Goal: Complete application form

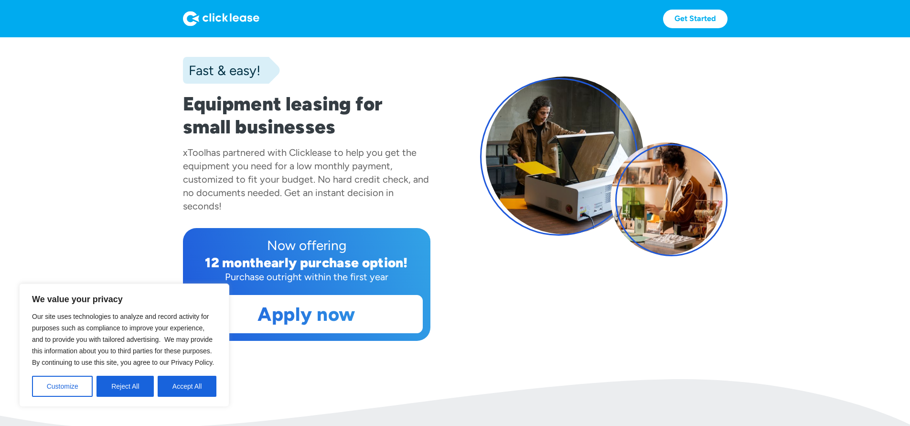
scroll to position [229, 0]
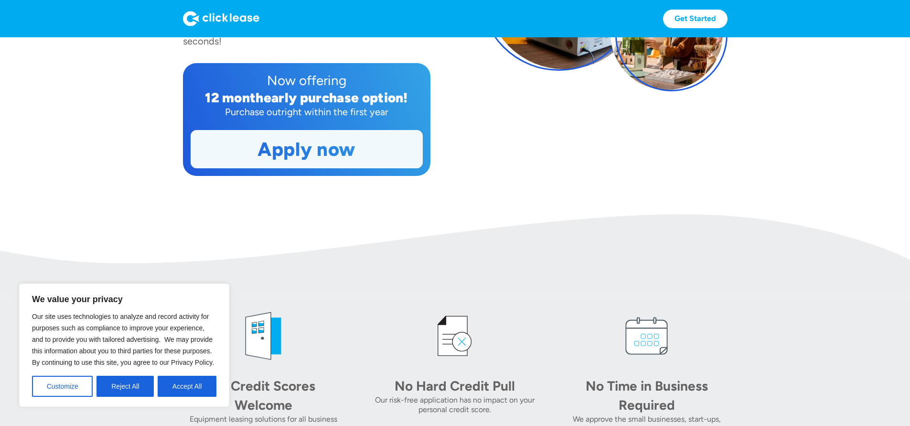
click at [357, 150] on link "Apply now" at bounding box center [306, 148] width 231 height 37
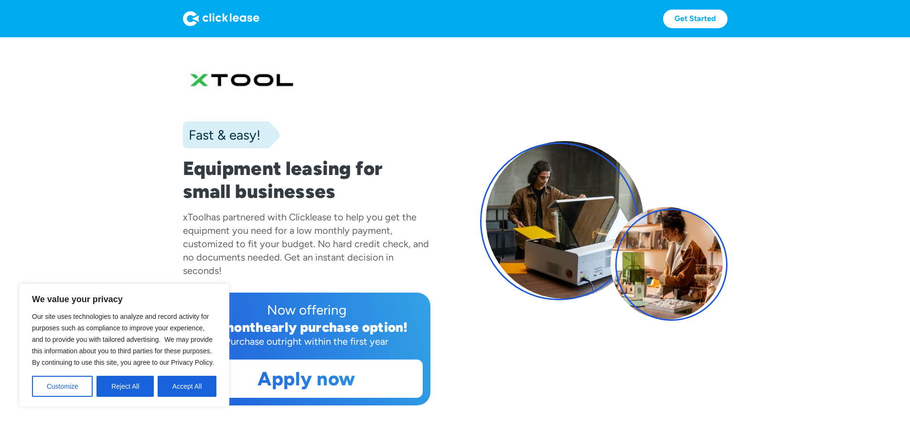
click at [247, 20] on img at bounding box center [221, 18] width 76 height 15
click at [166, 386] on button "Accept All" at bounding box center [187, 385] width 59 height 21
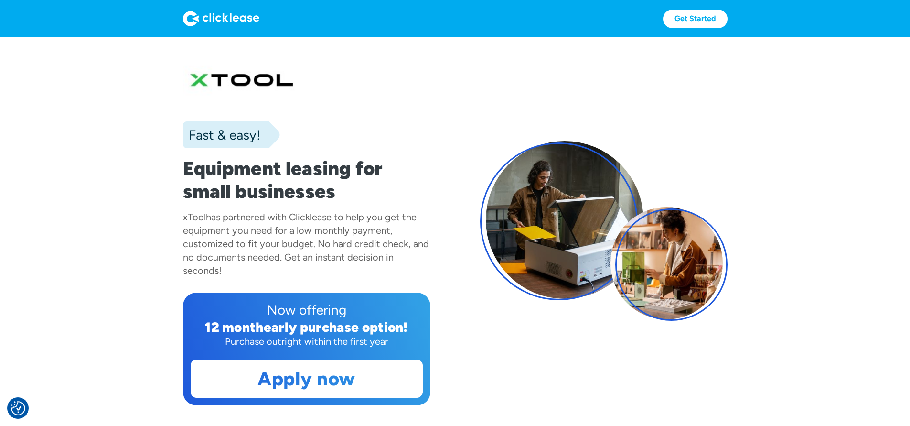
click at [225, 18] on img at bounding box center [221, 18] width 76 height 15
click at [711, 18] on link "Get Started" at bounding box center [695, 19] width 64 height 19
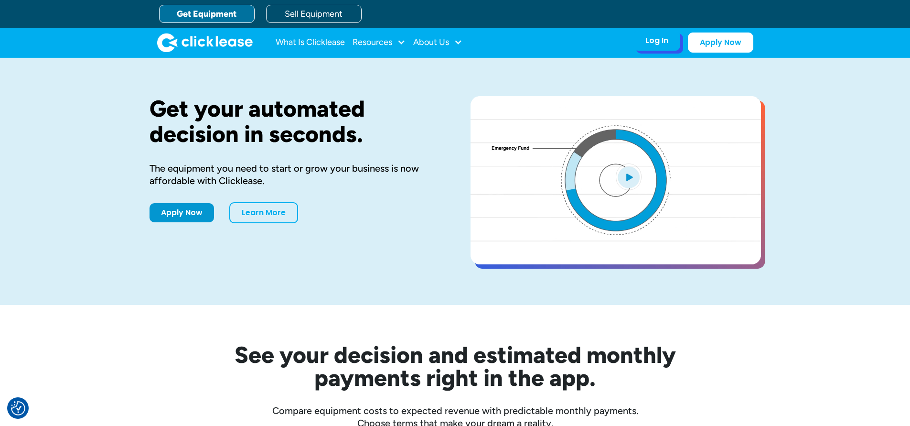
click at [642, 38] on div "Log In Account login I use Clicklease to get my equipment Partner Portal I offe…" at bounding box center [656, 41] width 47 height 20
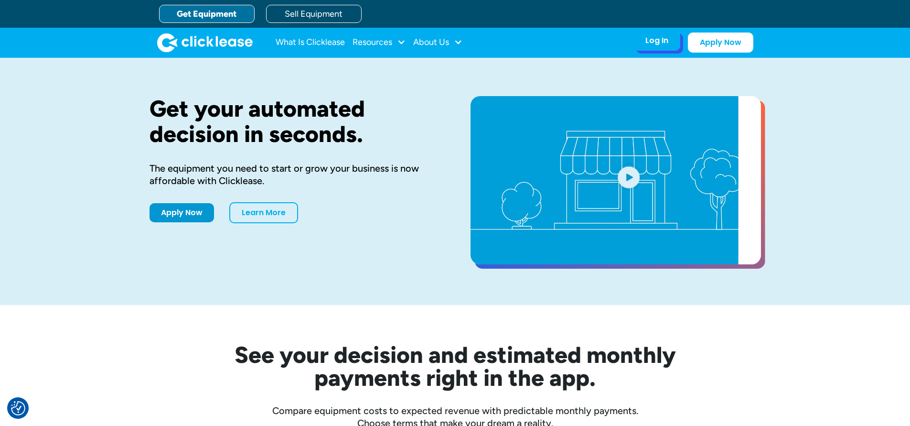
click at [667, 43] on div "Log In" at bounding box center [656, 41] width 23 height 10
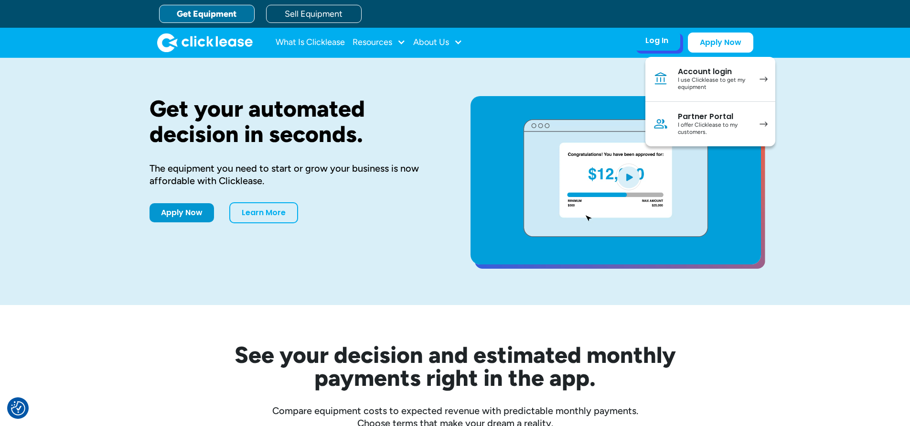
click at [737, 88] on div "I use Clicklease to get my equipment" at bounding box center [714, 83] width 72 height 15
